Goal: Information Seeking & Learning: Check status

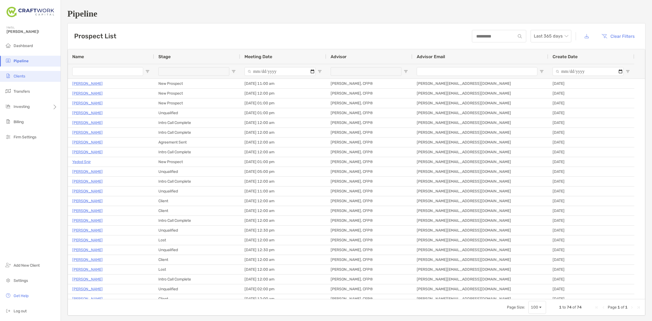
click at [29, 78] on li "Clients" at bounding box center [30, 76] width 61 height 11
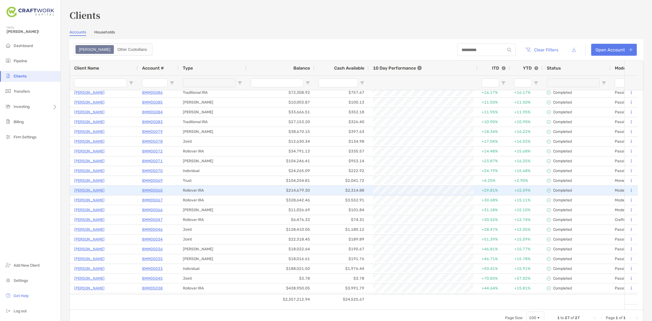
scroll to position [34, 0]
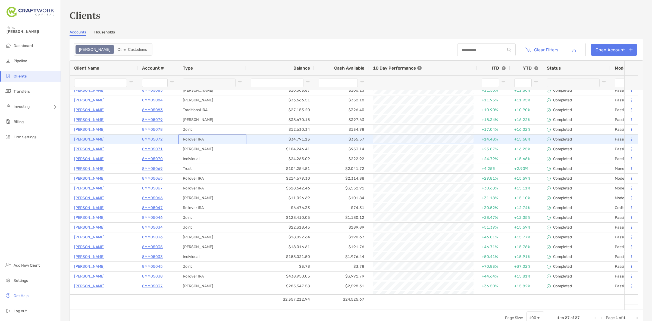
click at [195, 141] on div "Rollover IRA" at bounding box center [213, 140] width 68 height 10
drag, startPoint x: 194, startPoint y: 146, endPoint x: 200, endPoint y: 143, distance: 7.1
click at [201, 140] on div "Rollover IRA" at bounding box center [213, 140] width 68 height 10
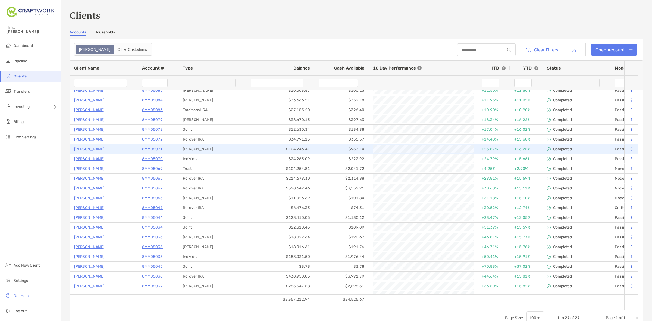
click at [202, 149] on div "[PERSON_NAME]" at bounding box center [213, 149] width 68 height 10
click at [207, 139] on div "Rollover IRA" at bounding box center [213, 140] width 68 height 10
click at [208, 146] on div "[PERSON_NAME]" at bounding box center [213, 149] width 68 height 10
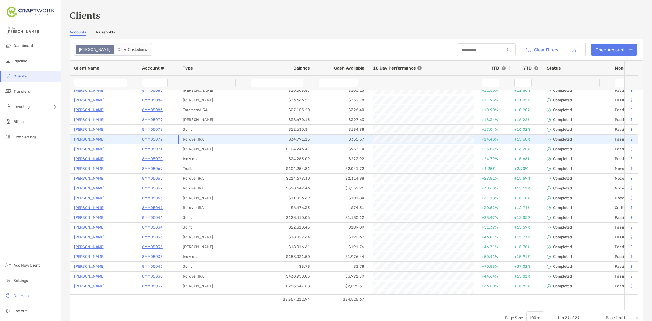
click at [211, 140] on div "Rollover IRA" at bounding box center [213, 140] width 68 height 10
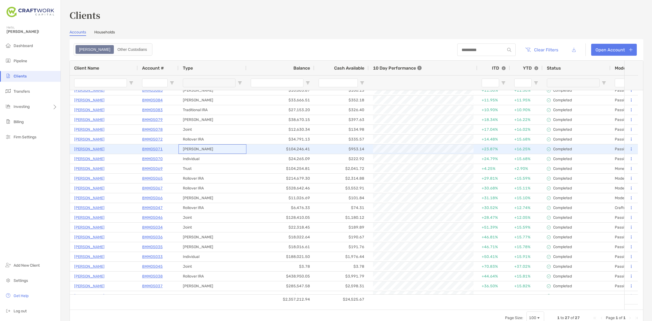
click at [211, 145] on div "[PERSON_NAME]" at bounding box center [213, 149] width 68 height 10
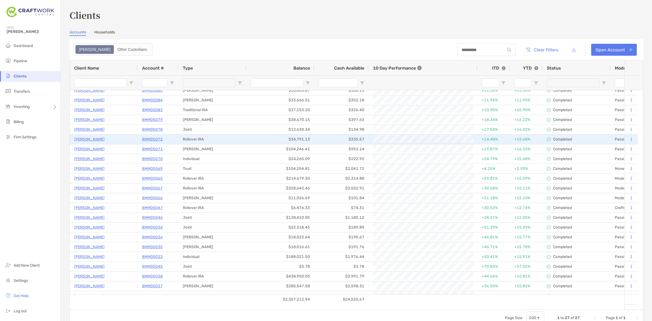
click at [214, 140] on div "Rollover IRA" at bounding box center [213, 140] width 68 height 10
click at [342, 139] on div "$335.57" at bounding box center [341, 140] width 54 height 10
click at [298, 138] on div "$34,791.13" at bounding box center [281, 140] width 68 height 10
click at [265, 138] on div "$34,791.13" at bounding box center [281, 140] width 68 height 10
click at [241, 138] on div "Rollover IRA" at bounding box center [213, 140] width 68 height 10
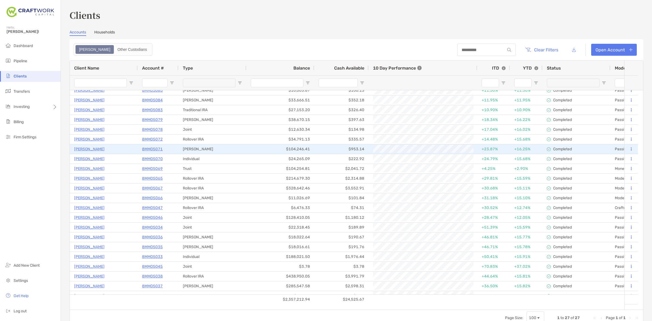
click at [214, 147] on div "[PERSON_NAME]" at bounding box center [213, 149] width 68 height 10
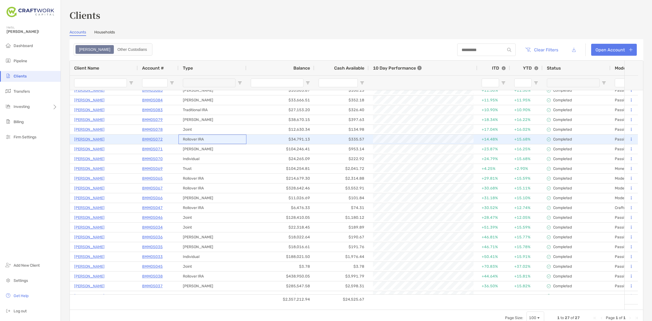
click at [185, 138] on div "Rollover IRA" at bounding box center [213, 140] width 68 height 10
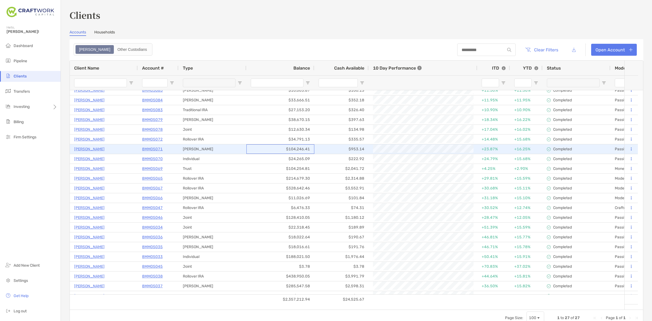
click at [304, 148] on div "$104,246.41" at bounding box center [281, 149] width 68 height 10
click at [336, 149] on div "$953.14" at bounding box center [341, 149] width 54 height 10
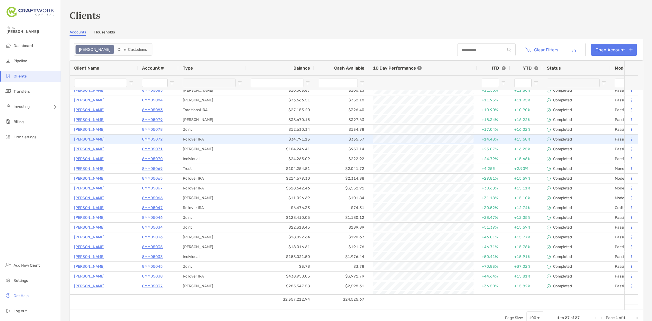
click at [285, 139] on div "$34,791.13" at bounding box center [281, 140] width 68 height 10
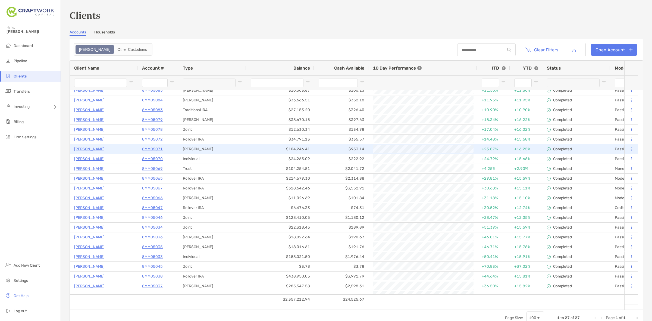
click at [283, 146] on div "$104,246.41" at bounding box center [281, 149] width 68 height 10
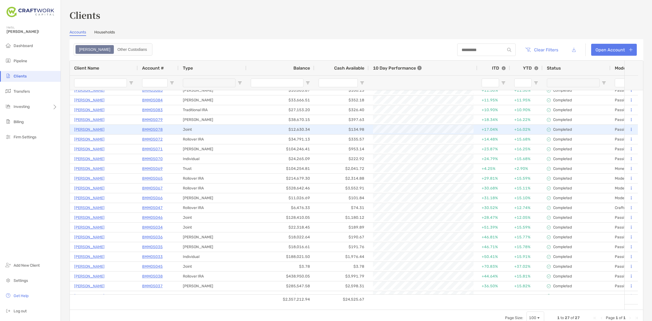
click at [257, 129] on div "$12,630.34" at bounding box center [281, 130] width 68 height 10
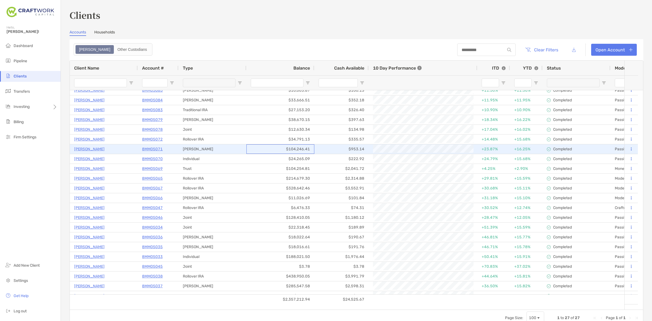
click at [256, 147] on div "$104,246.41" at bounding box center [281, 149] width 68 height 10
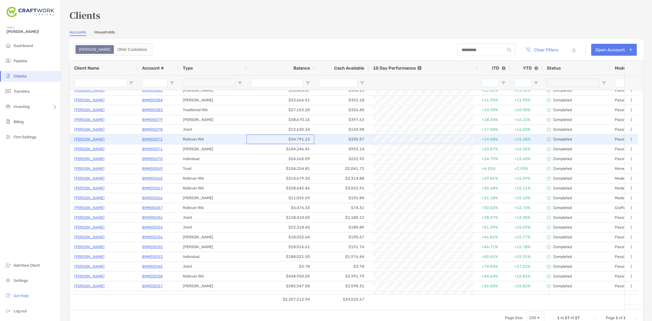
click at [257, 137] on div "$34,791.13" at bounding box center [281, 140] width 68 height 10
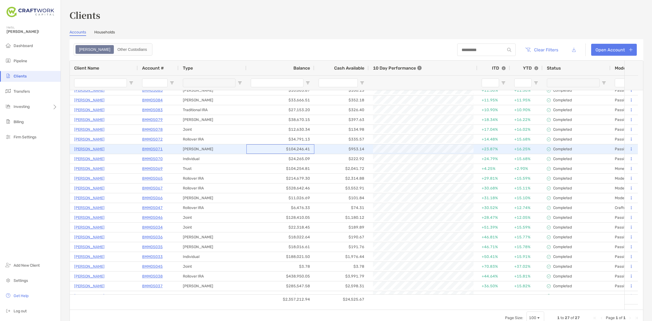
click at [296, 152] on div "$104,246.41" at bounding box center [281, 149] width 68 height 10
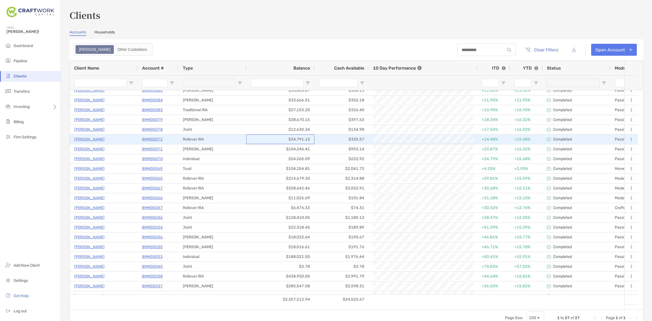
click at [296, 141] on div "$34,791.13" at bounding box center [281, 140] width 68 height 10
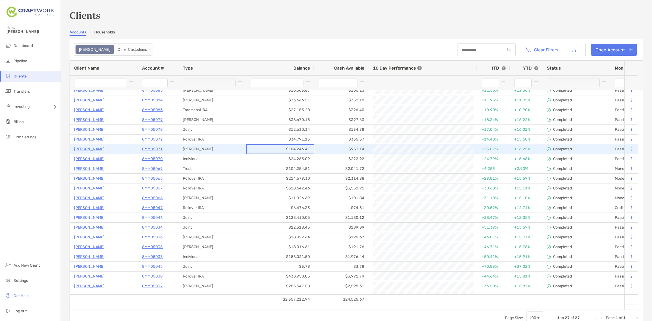
click at [296, 151] on div "$104,246.41" at bounding box center [281, 149] width 68 height 10
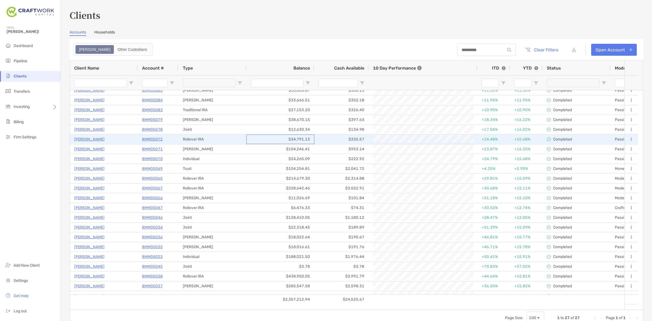
click at [294, 143] on div "$34,791.13" at bounding box center [281, 140] width 68 height 10
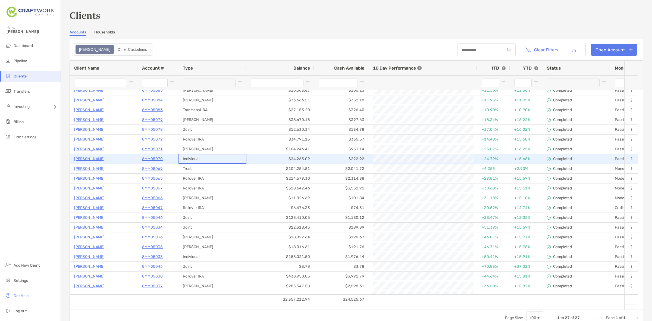
drag, startPoint x: 193, startPoint y: 160, endPoint x: 326, endPoint y: 154, distance: 132.5
drag, startPoint x: 344, startPoint y: 157, endPoint x: 277, endPoint y: 160, distance: 67.5
drag, startPoint x: 277, startPoint y: 160, endPoint x: 184, endPoint y: 159, distance: 92.4
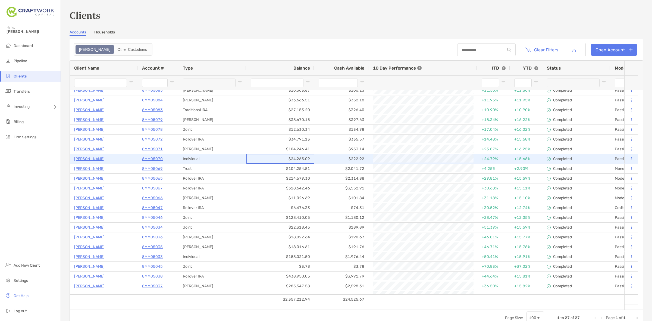
click at [184, 159] on div "Individual" at bounding box center [213, 159] width 68 height 10
click at [302, 159] on div "$24,265.09" at bounding box center [281, 159] width 68 height 10
click at [238, 161] on div "Individual" at bounding box center [213, 159] width 68 height 10
drag, startPoint x: 330, startPoint y: 155, endPoint x: 283, endPoint y: 158, distance: 46.3
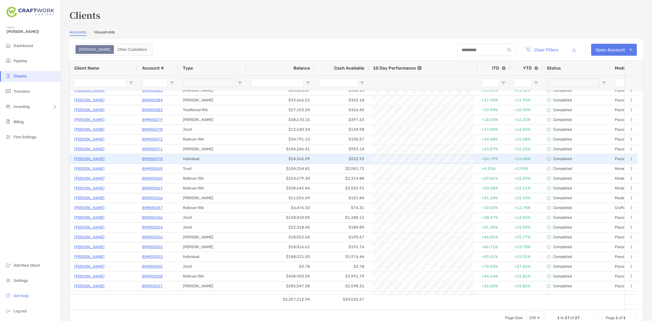
click at [289, 158] on div "$24,265.09" at bounding box center [281, 159] width 68 height 10
drag, startPoint x: 250, startPoint y: 159, endPoint x: 226, endPoint y: 158, distance: 23.1
click at [226, 158] on div "Individual" at bounding box center [213, 159] width 68 height 10
click at [301, 155] on div "$24,265.09" at bounding box center [281, 159] width 68 height 10
click at [344, 155] on div "$222.92" at bounding box center [341, 159] width 54 height 10
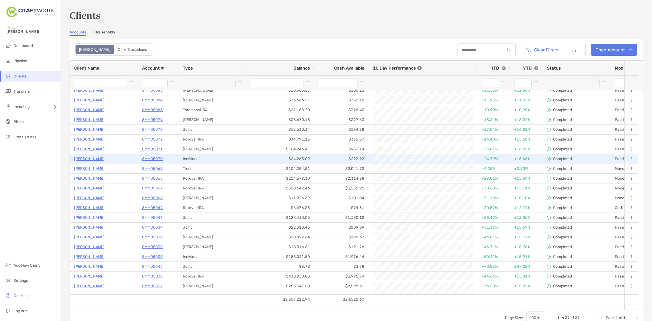
drag, startPoint x: 298, startPoint y: 155, endPoint x: 293, endPoint y: 155, distance: 4.9
click at [297, 155] on div "$24,265.09" at bounding box center [281, 159] width 68 height 10
click at [244, 154] on div "Individual" at bounding box center [213, 159] width 68 height 10
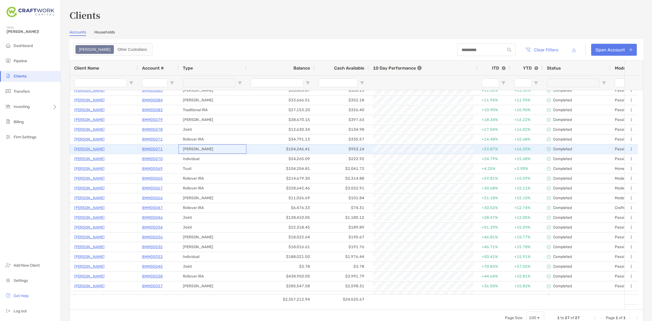
click at [222, 151] on div "[PERSON_NAME]" at bounding box center [213, 149] width 68 height 10
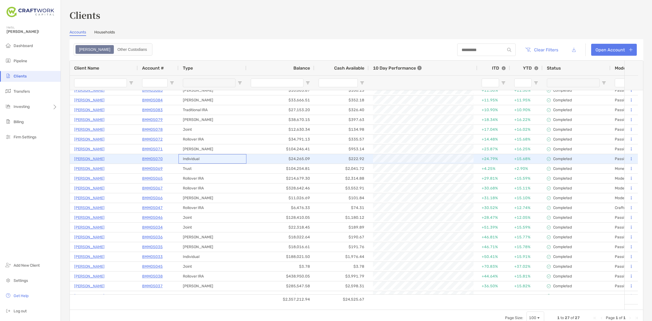
click at [223, 156] on div "Individual" at bounding box center [213, 159] width 68 height 10
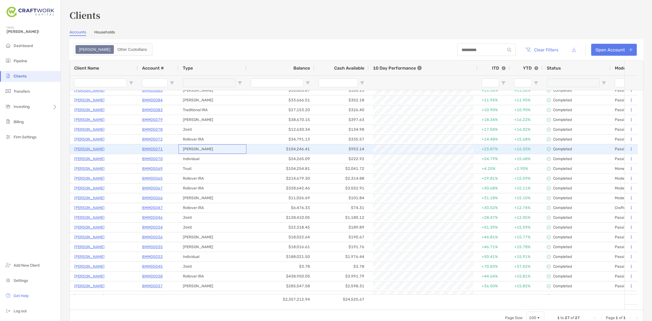
click at [223, 151] on div "[PERSON_NAME]" at bounding box center [213, 149] width 68 height 10
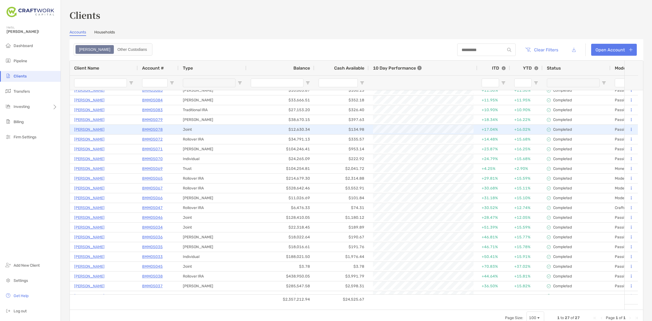
click at [220, 132] on div "Joint" at bounding box center [213, 130] width 68 height 10
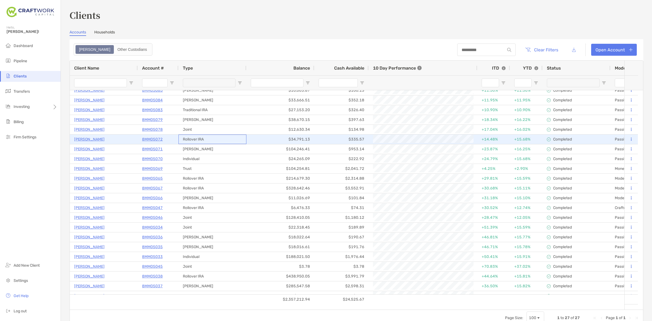
click at [221, 139] on div "Rollover IRA" at bounding box center [213, 140] width 68 height 10
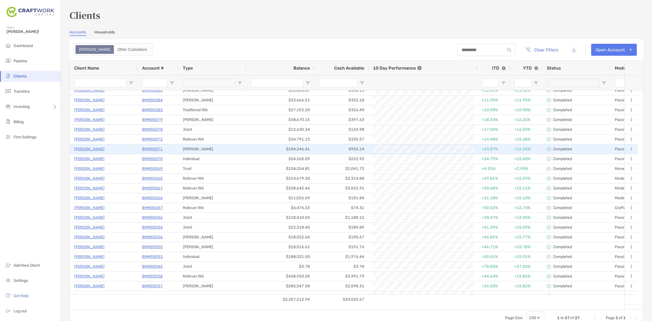
click at [222, 146] on div "[PERSON_NAME]" at bounding box center [213, 149] width 68 height 10
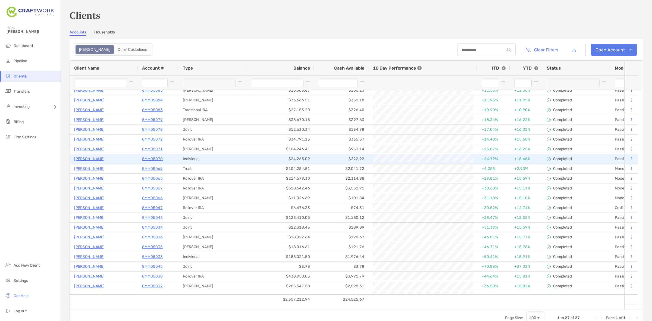
click at [225, 158] on div "Individual" at bounding box center [213, 159] width 68 height 10
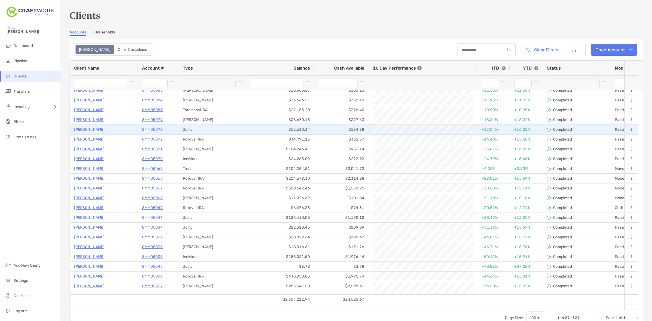
click at [198, 127] on div "Joint" at bounding box center [213, 130] width 68 height 10
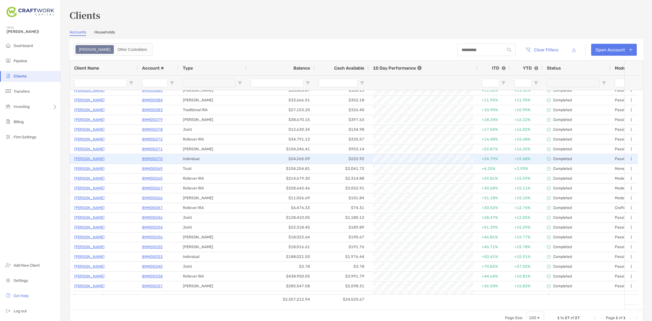
click at [220, 157] on div "Individual" at bounding box center [213, 159] width 68 height 10
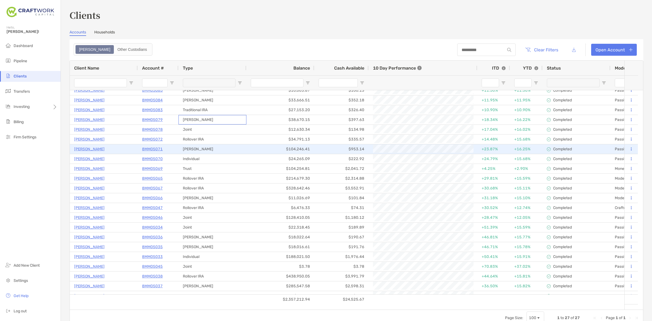
drag, startPoint x: 205, startPoint y: 120, endPoint x: 204, endPoint y: 151, distance: 31.0
click at [204, 153] on div "[PERSON_NAME]" at bounding box center [213, 149] width 68 height 10
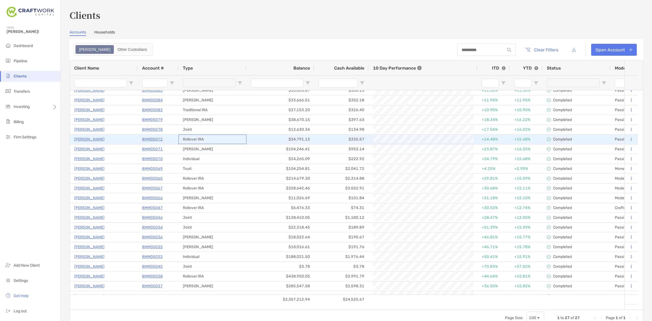
click at [205, 139] on div "Rollover IRA" at bounding box center [213, 140] width 68 height 10
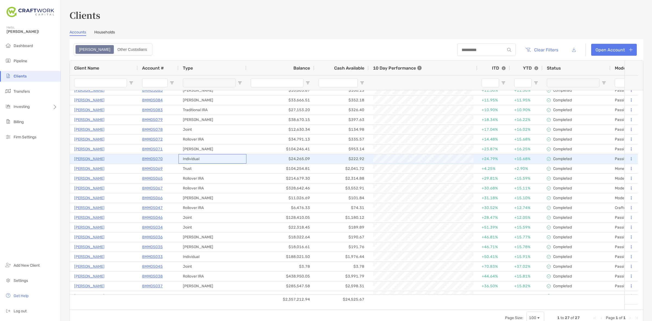
click at [206, 158] on div "Individual" at bounding box center [213, 159] width 68 height 10
click at [202, 151] on div "[PERSON_NAME]" at bounding box center [213, 149] width 68 height 10
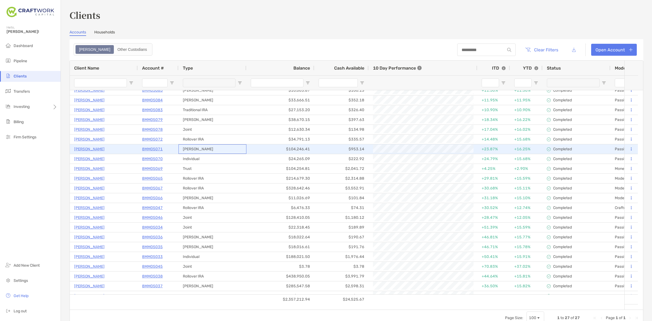
click at [199, 144] on div "[PERSON_NAME]" at bounding box center [213, 149] width 68 height 10
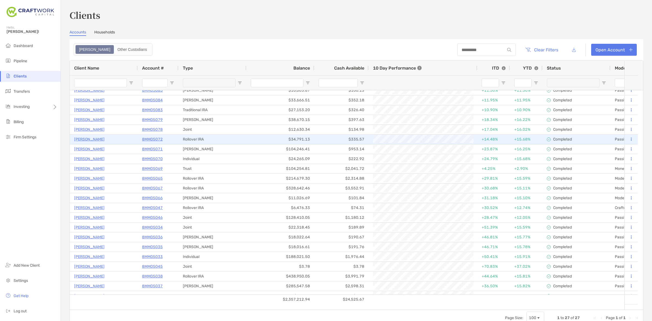
click at [200, 141] on div "Rollover IRA" at bounding box center [213, 140] width 68 height 10
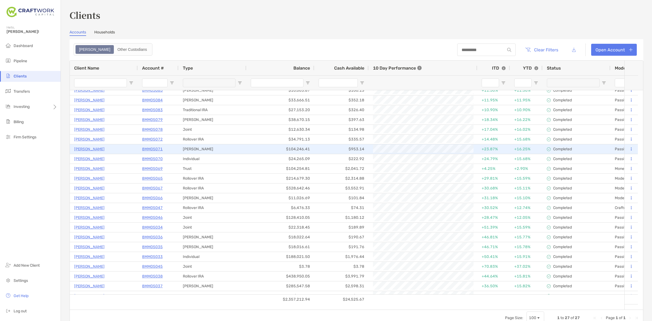
click at [200, 151] on div "[PERSON_NAME]" at bounding box center [213, 149] width 68 height 10
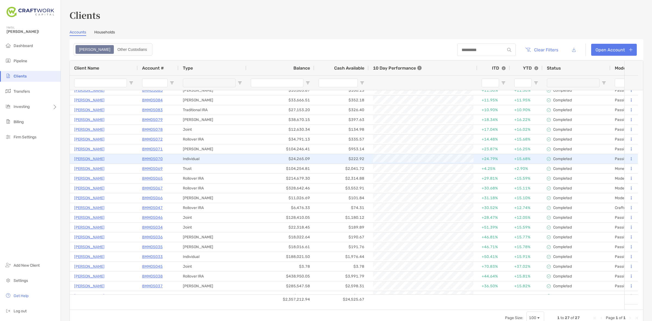
click at [201, 159] on div "Individual" at bounding box center [213, 159] width 68 height 10
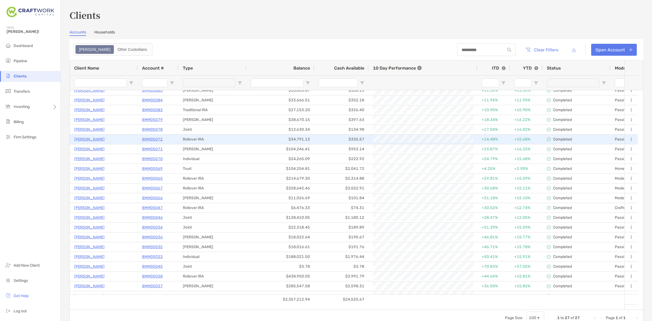
click at [200, 139] on div "Rollover IRA" at bounding box center [213, 140] width 68 height 10
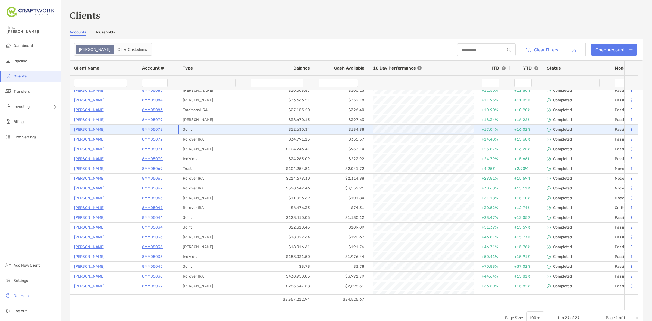
click at [200, 130] on div "Joint" at bounding box center [213, 130] width 68 height 10
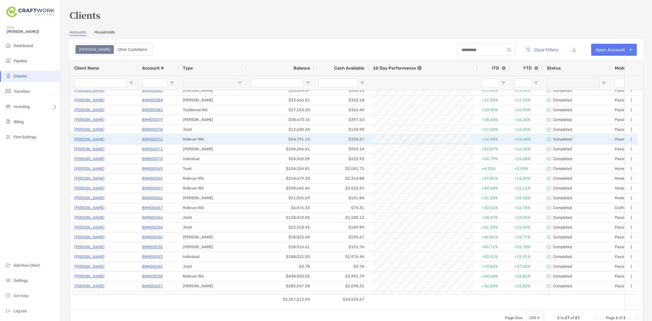
click at [201, 138] on div "Rollover IRA" at bounding box center [213, 140] width 68 height 10
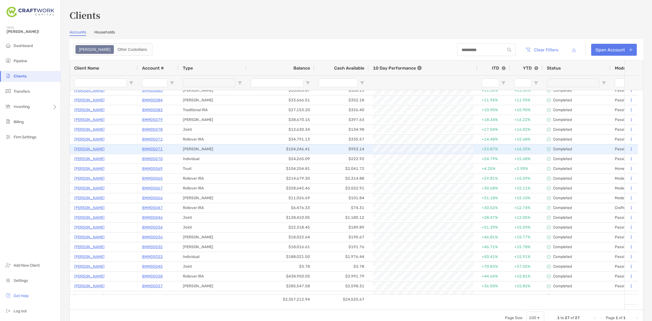
click at [201, 145] on div "[PERSON_NAME]" at bounding box center [213, 149] width 68 height 10
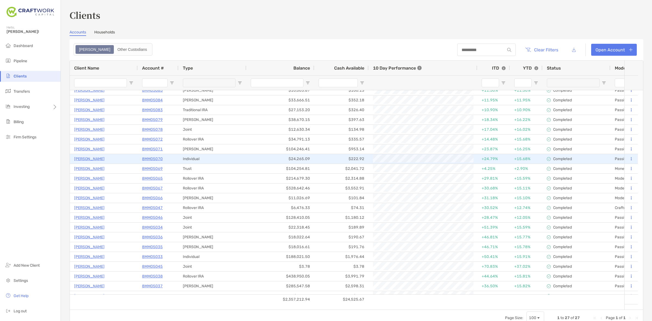
click at [202, 156] on div "Individual" at bounding box center [213, 159] width 68 height 10
click at [203, 164] on div "Trust" at bounding box center [213, 169] width 68 height 10
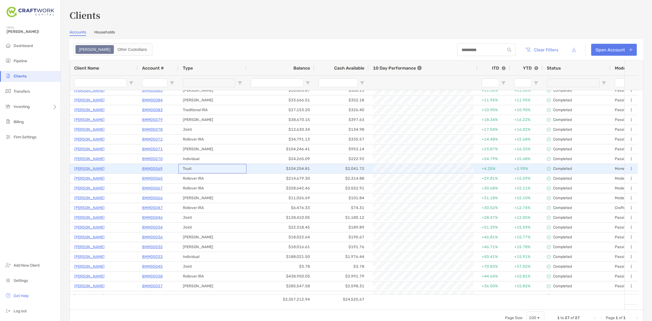
click at [203, 164] on div "Trust" at bounding box center [213, 169] width 68 height 10
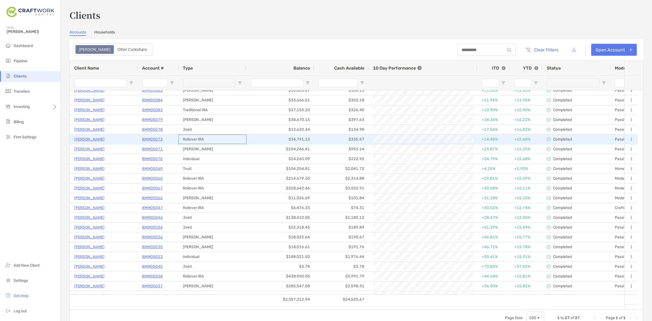
click at [205, 137] on div "Rollover IRA" at bounding box center [213, 140] width 68 height 10
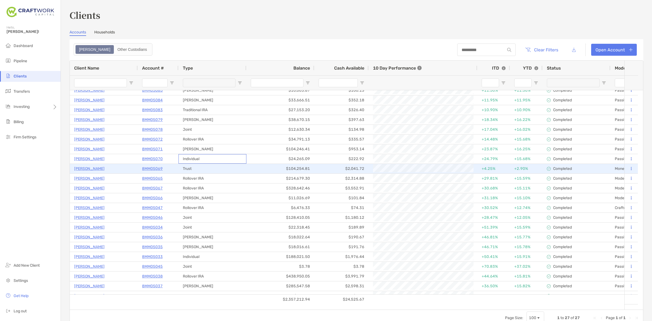
drag, startPoint x: 207, startPoint y: 154, endPoint x: 208, endPoint y: 169, distance: 14.8
drag, startPoint x: 208, startPoint y: 169, endPoint x: 205, endPoint y: 164, distance: 6.2
click at [205, 164] on div "Trust" at bounding box center [213, 169] width 68 height 10
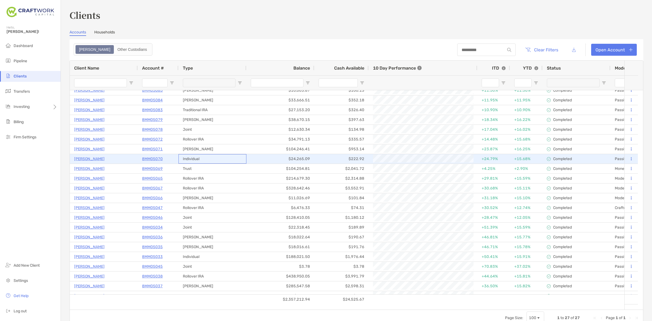
click at [205, 162] on div "Individual" at bounding box center [213, 159] width 68 height 10
